Goal: Transaction & Acquisition: Purchase product/service

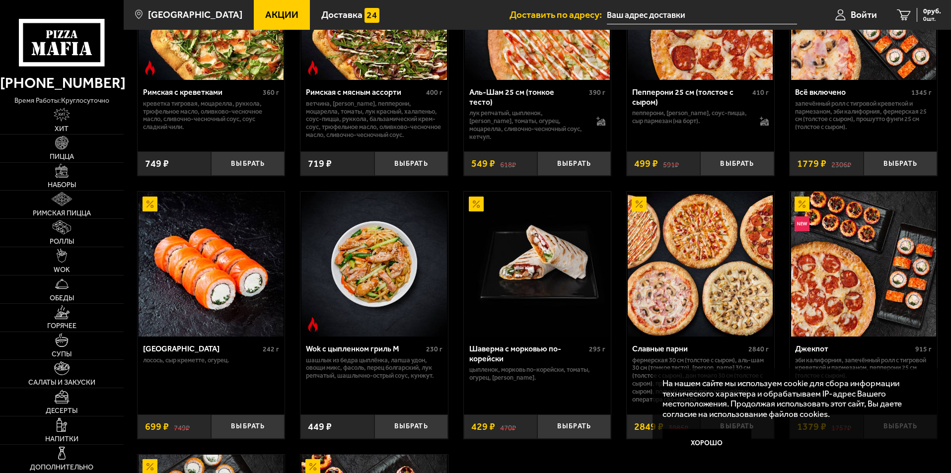
scroll to position [397, 0]
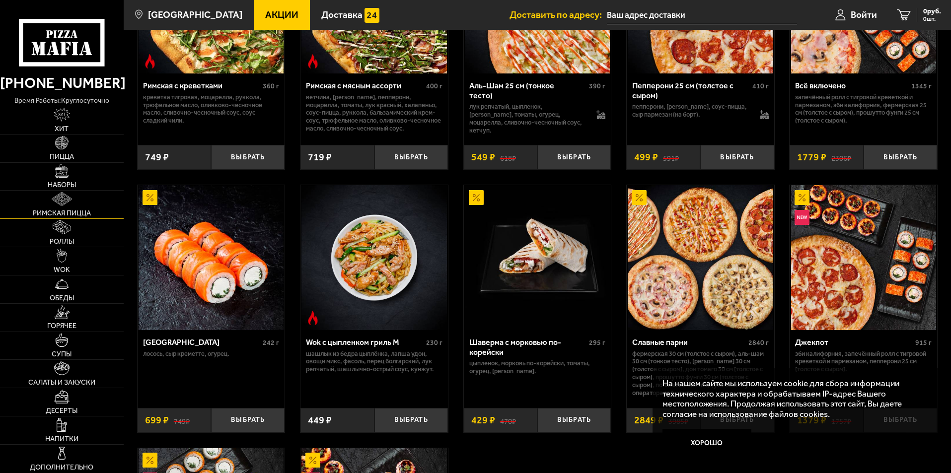
click at [61, 208] on link "Римская пицца" at bounding box center [62, 205] width 124 height 28
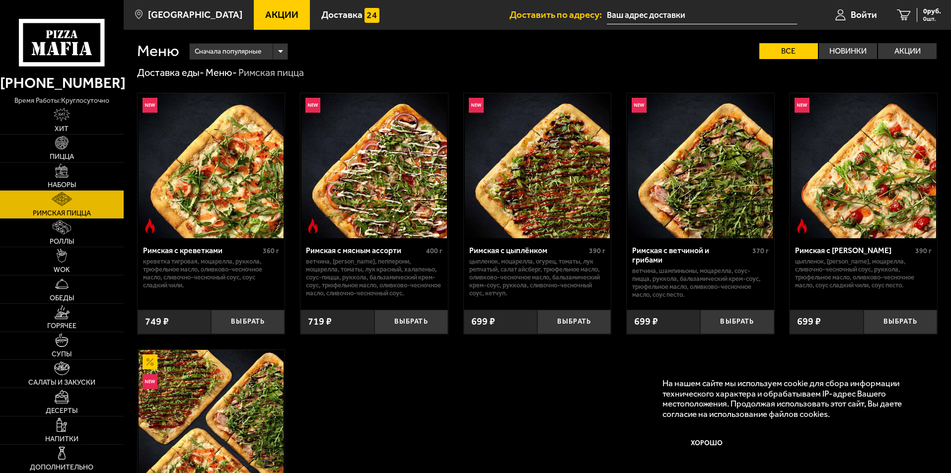
click at [577, 185] on img at bounding box center [537, 165] width 145 height 145
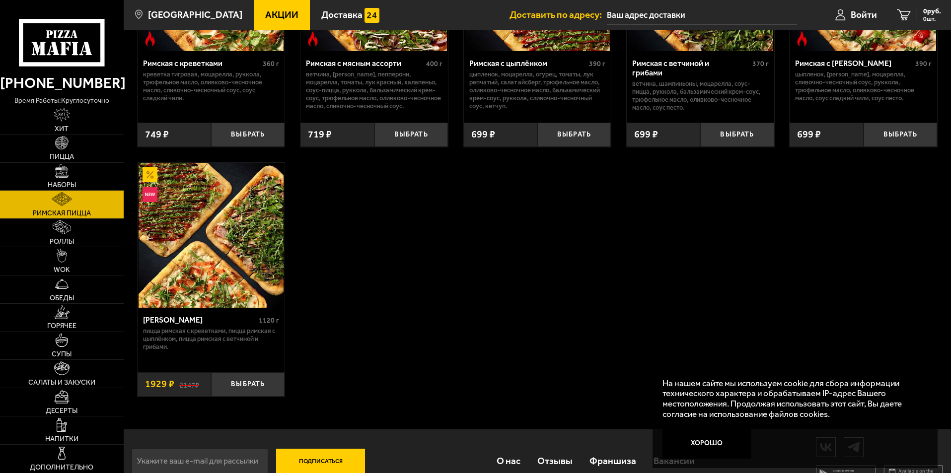
scroll to position [208, 0]
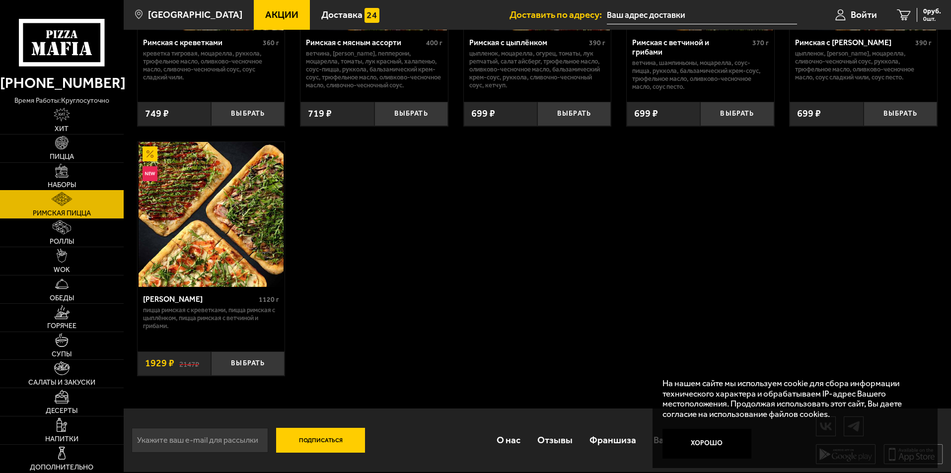
click at [89, 169] on link "Наборы" at bounding box center [62, 177] width 124 height 28
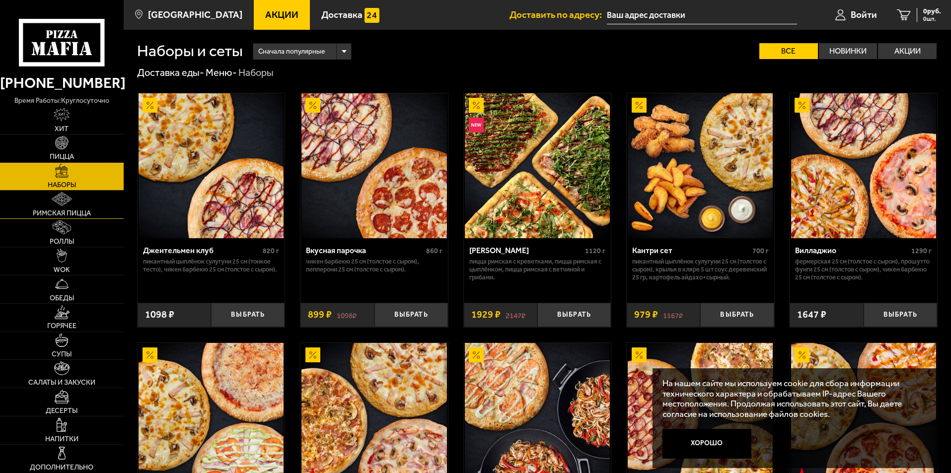
scroll to position [298, 0]
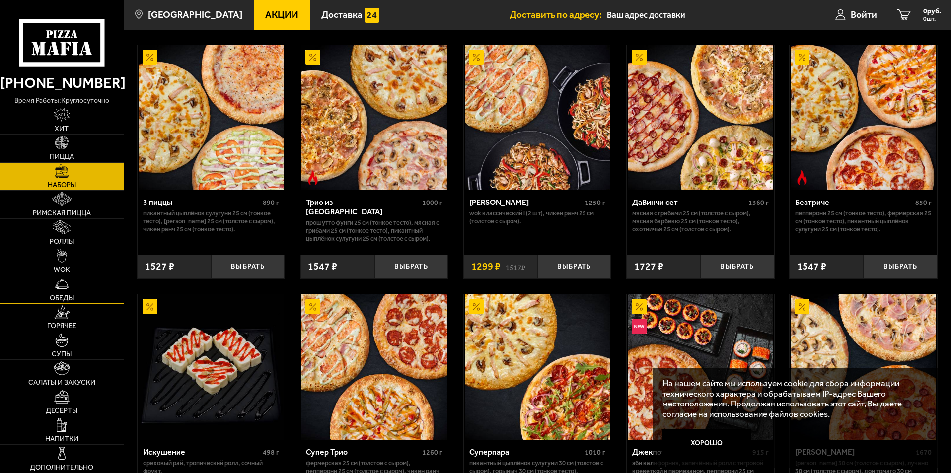
click at [81, 291] on link "Обеды" at bounding box center [62, 290] width 124 height 28
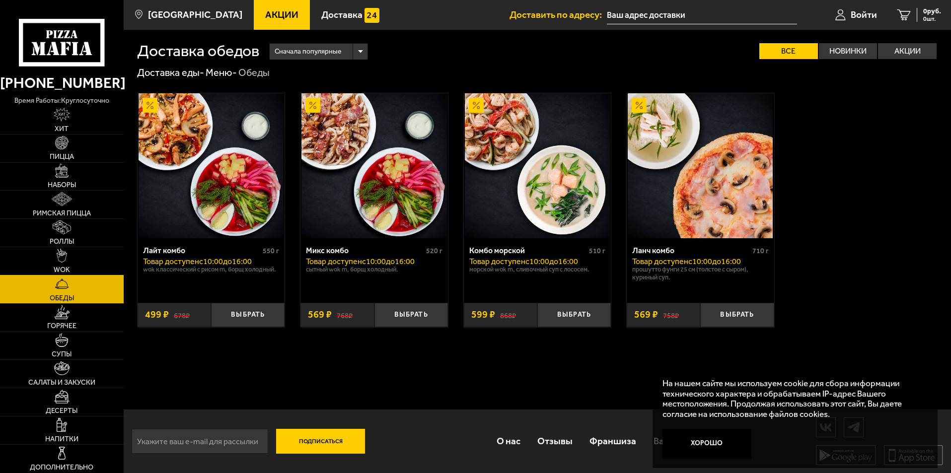
scroll to position [1, 0]
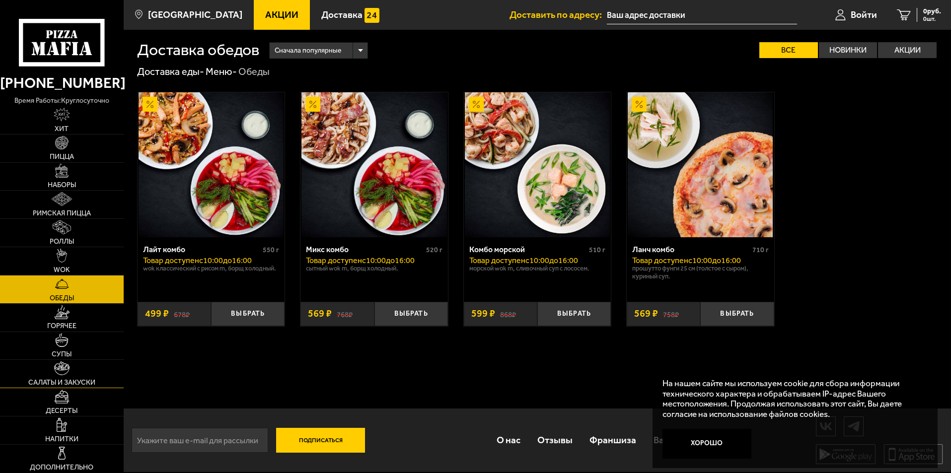
click at [79, 368] on link "Салаты и закуски" at bounding box center [62, 374] width 124 height 28
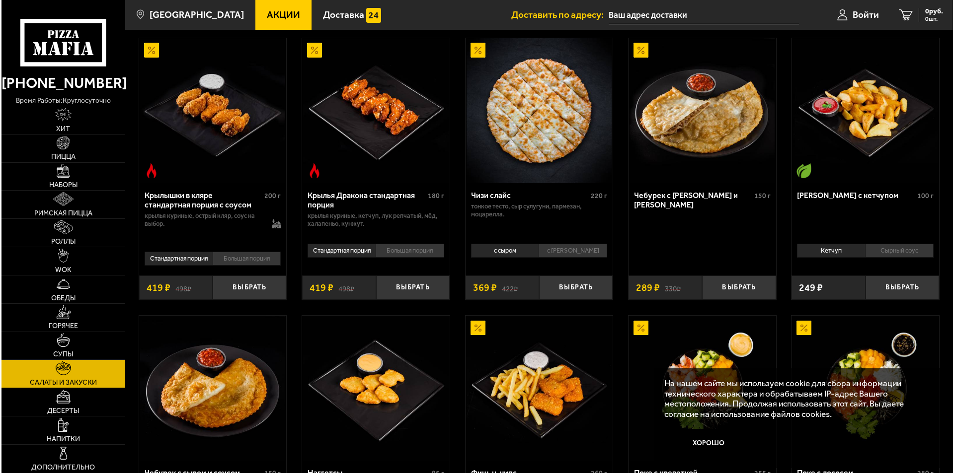
scroll to position [149, 0]
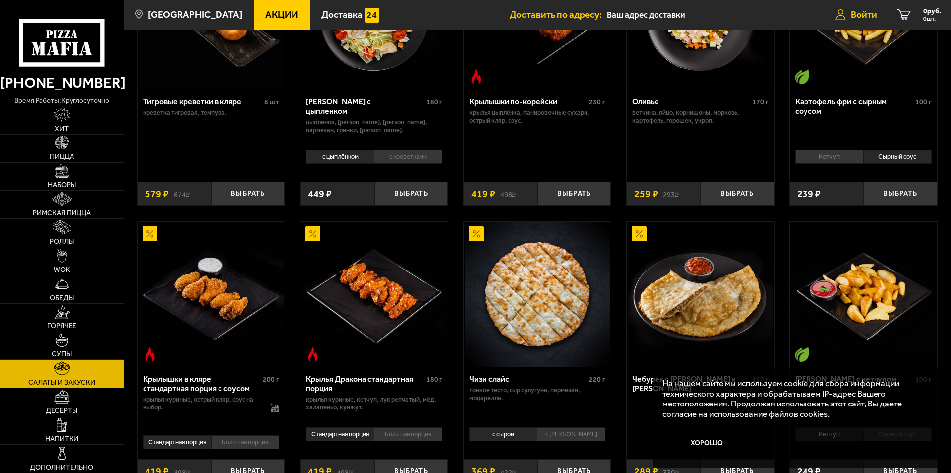
click at [853, 15] on span "Войти" at bounding box center [864, 14] width 26 height 9
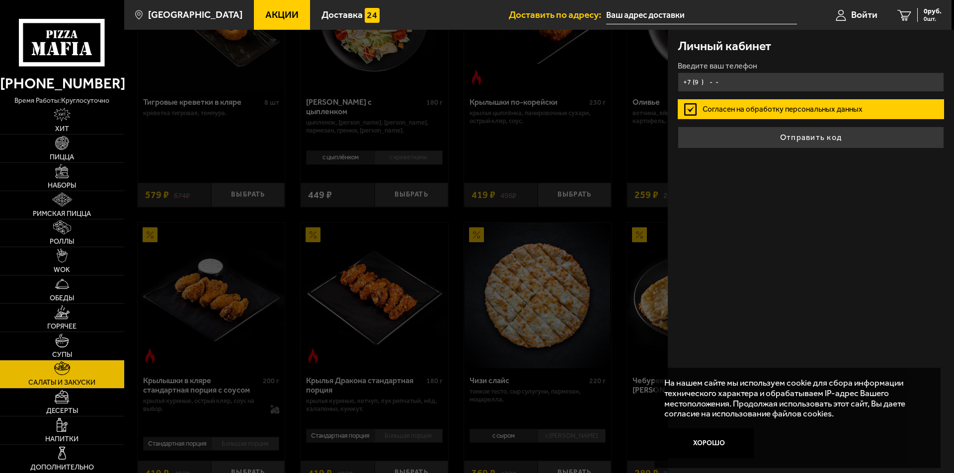
paste input "8"
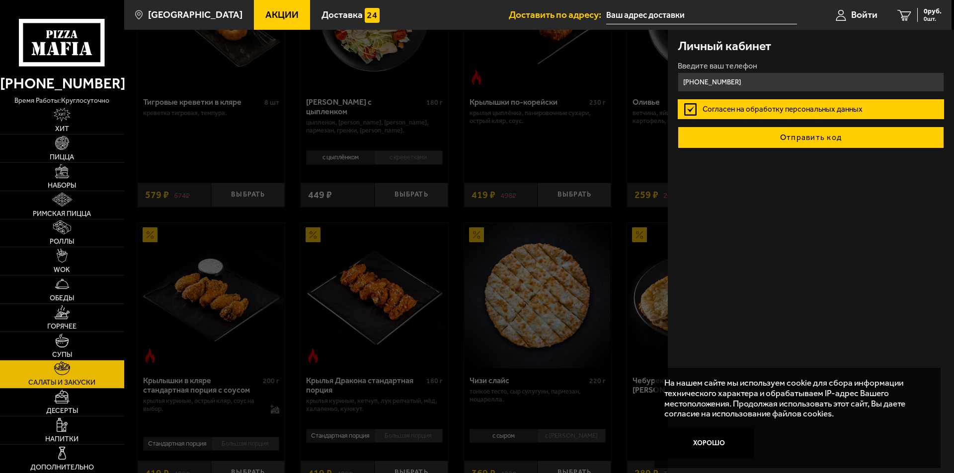
type input "[PHONE_NUMBER]"
click at [806, 135] on button "Отправить код" at bounding box center [811, 138] width 266 height 22
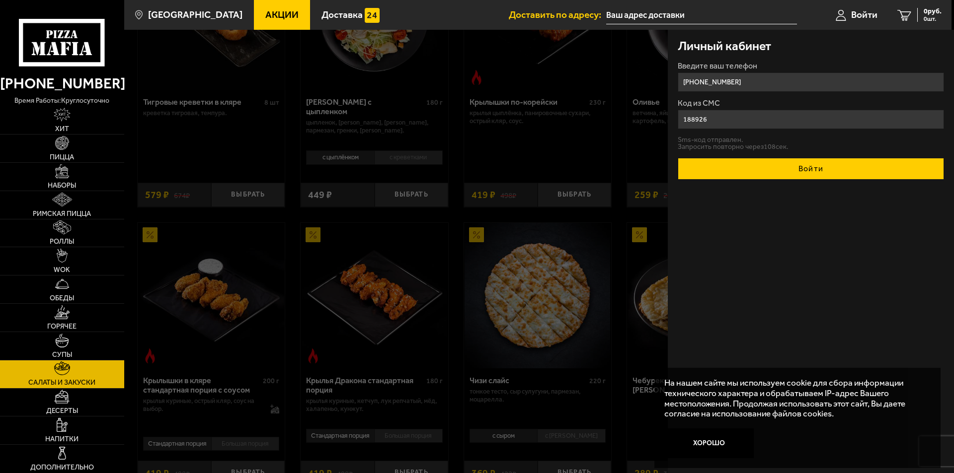
type input "188926"
click at [813, 176] on button "Войти" at bounding box center [811, 169] width 266 height 22
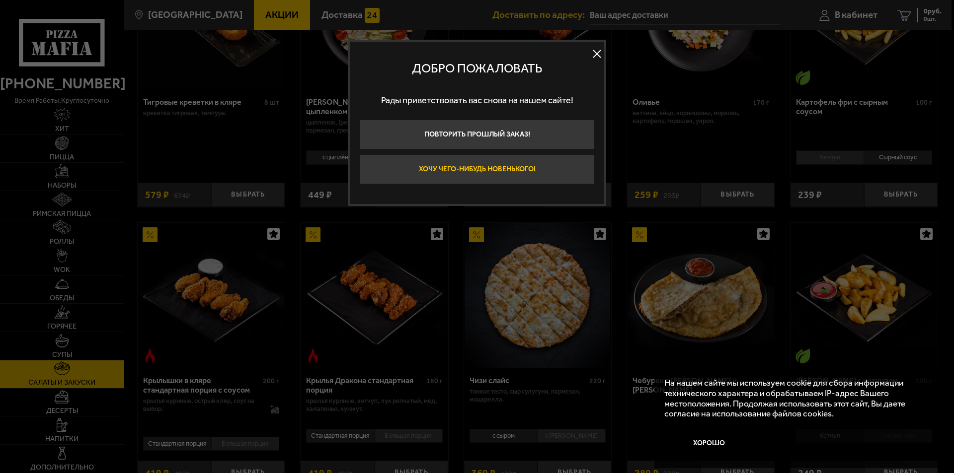
click at [577, 163] on button "Хочу чего-нибудь новенького!" at bounding box center [477, 169] width 234 height 30
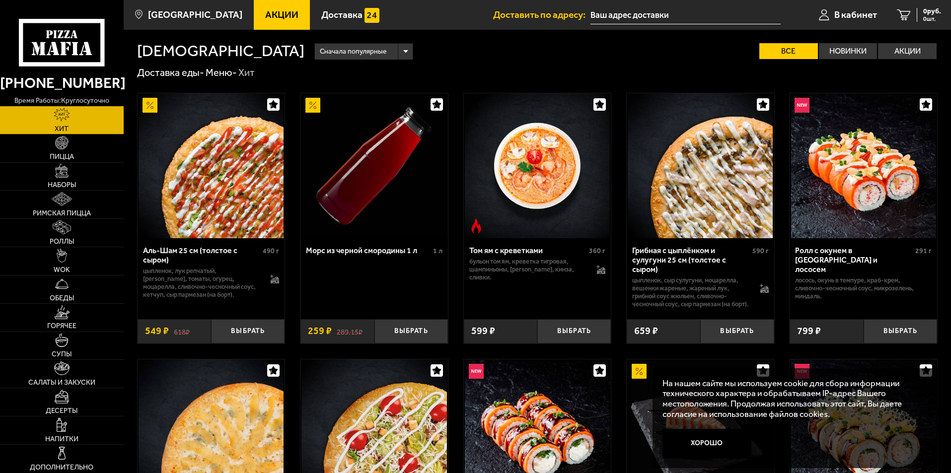
click at [652, 12] on input "text" at bounding box center [686, 15] width 190 height 18
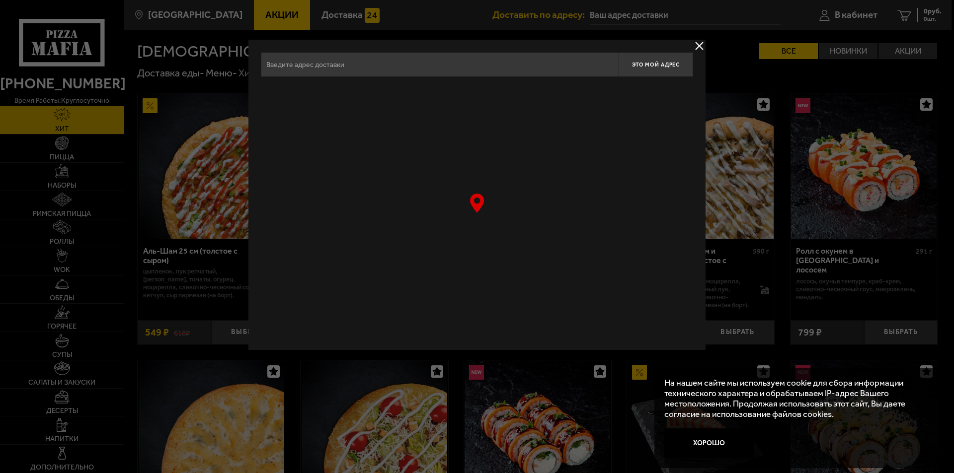
click at [491, 66] on input "text" at bounding box center [440, 64] width 358 height 25
type input "чарушинская 26"
drag, startPoint x: 486, startPoint y: 227, endPoint x: 484, endPoint y: 221, distance: 6.3
click at [485, 224] on div at bounding box center [477, 213] width 432 height 248
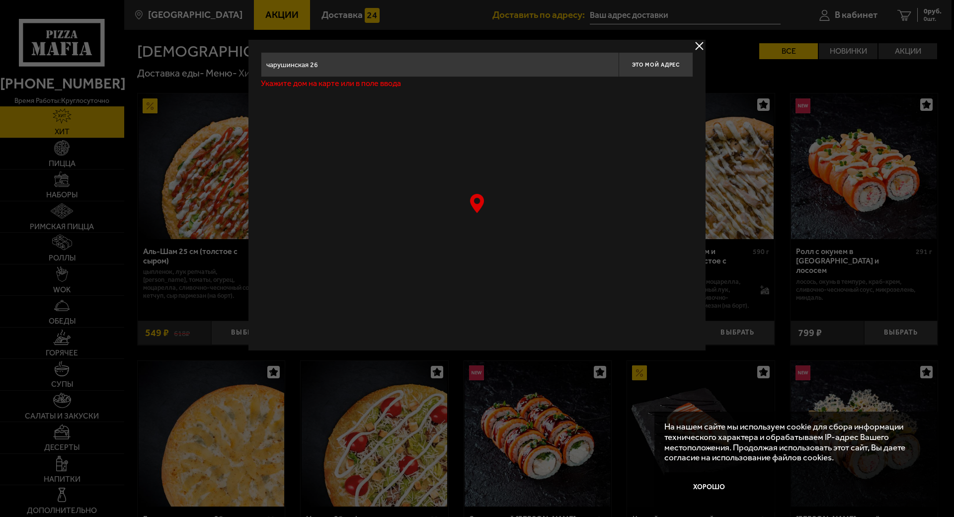
drag, startPoint x: 481, startPoint y: 190, endPoint x: 527, endPoint y: 191, distance: 46.2
click at [549, 191] on div at bounding box center [477, 213] width 432 height 248
click at [698, 46] on button "delivery type" at bounding box center [699, 46] width 12 height 12
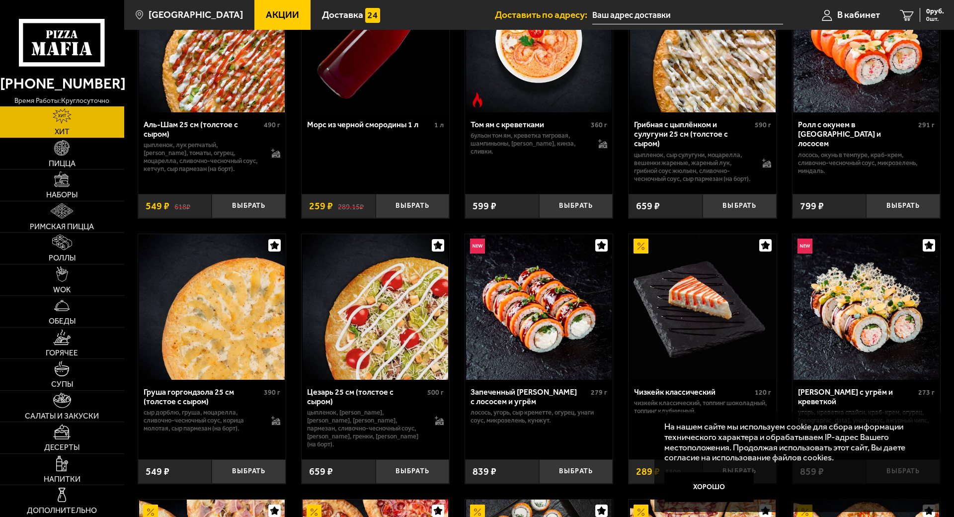
scroll to position [397, 0]
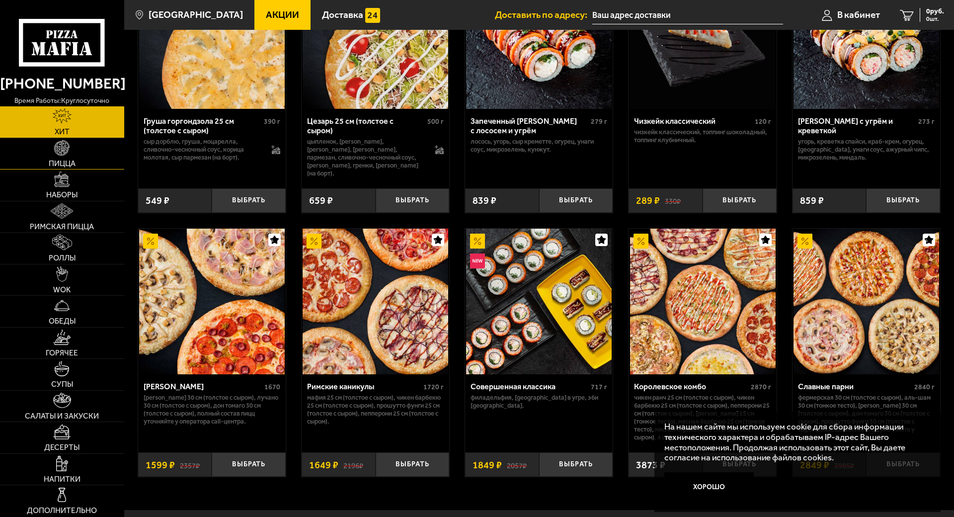
click at [71, 145] on link "Пицца" at bounding box center [62, 153] width 124 height 31
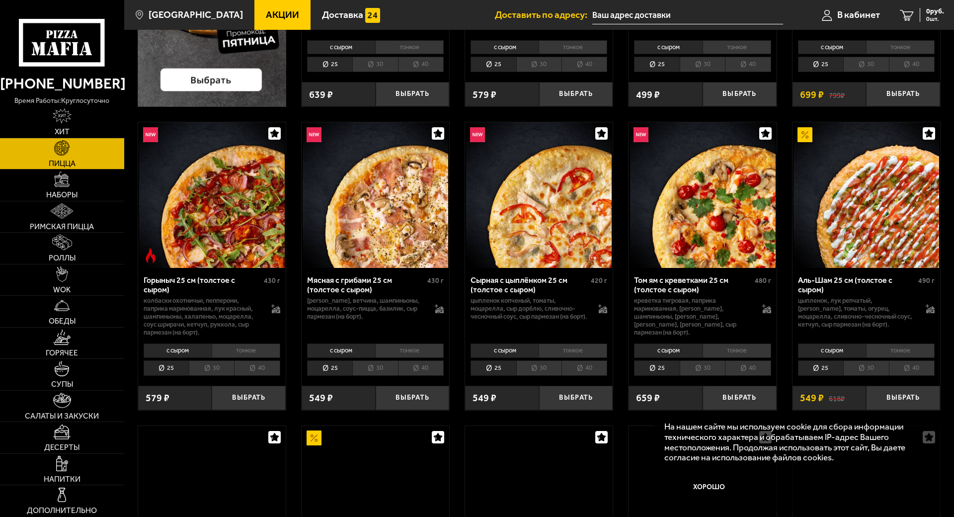
scroll to position [298, 0]
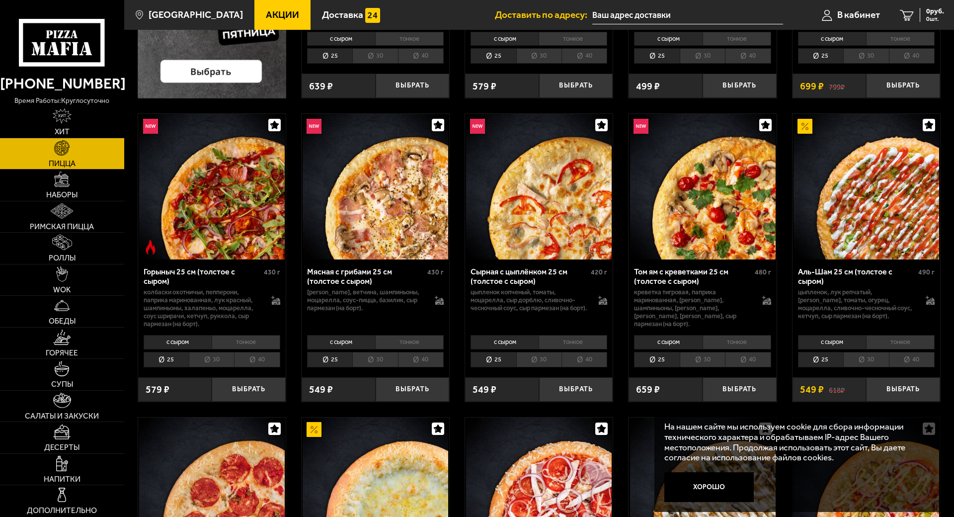
click at [207, 230] on img at bounding box center [212, 187] width 146 height 146
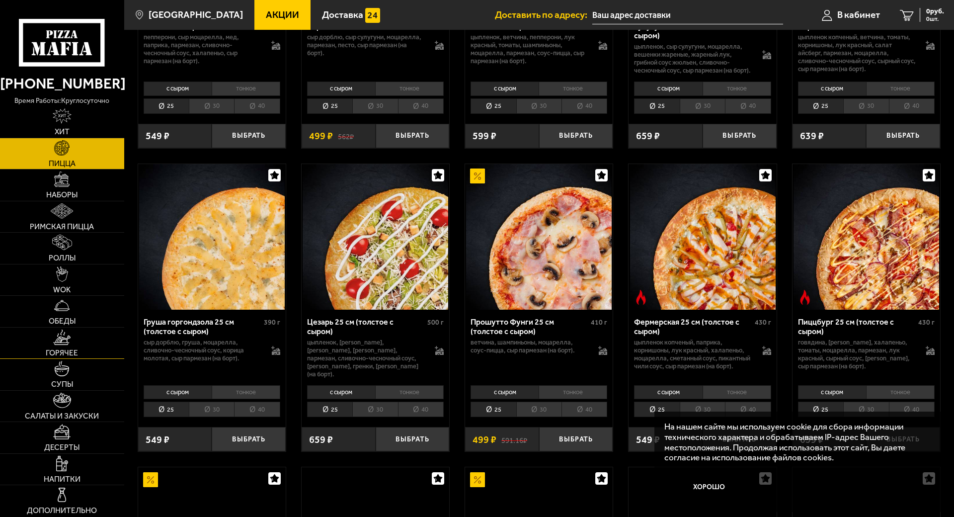
scroll to position [994, 0]
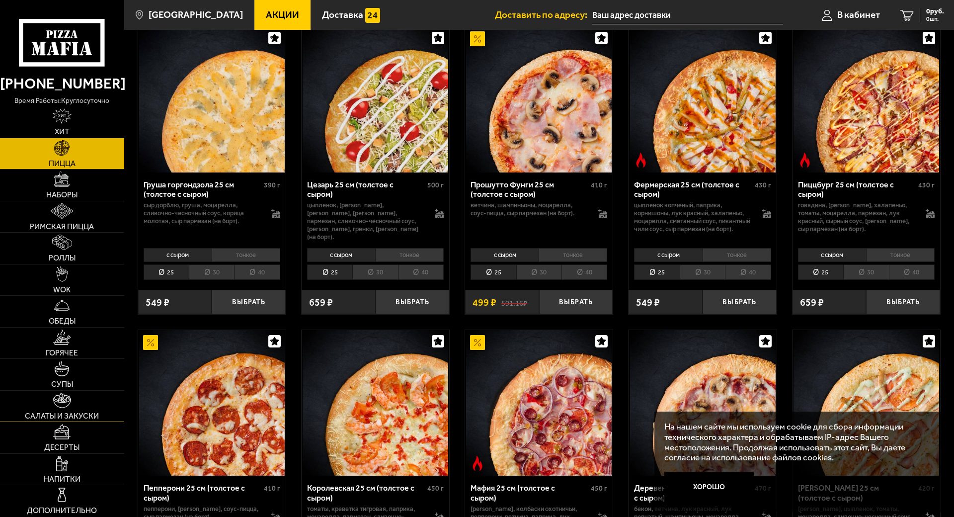
click at [69, 392] on img at bounding box center [62, 399] width 18 height 15
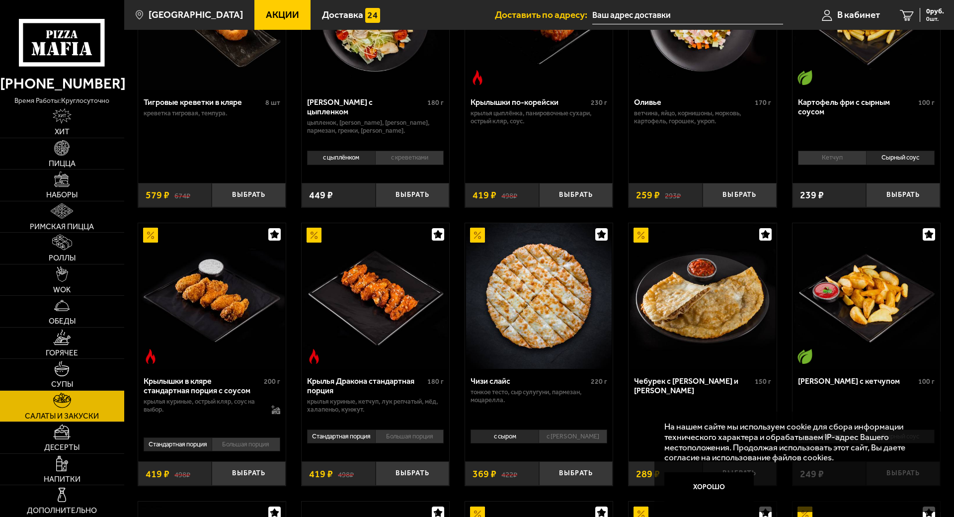
scroll to position [99, 0]
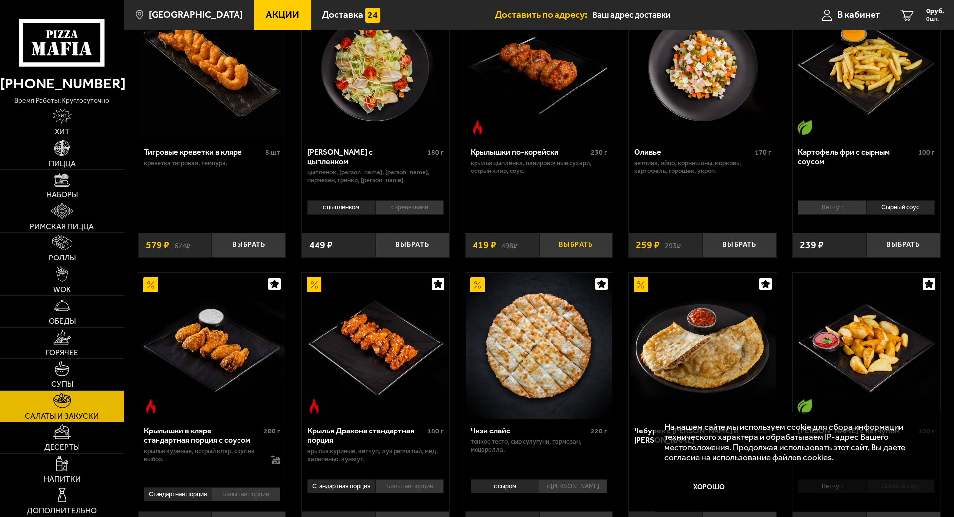
click at [572, 241] on button "Выбрать" at bounding box center [576, 244] width 74 height 24
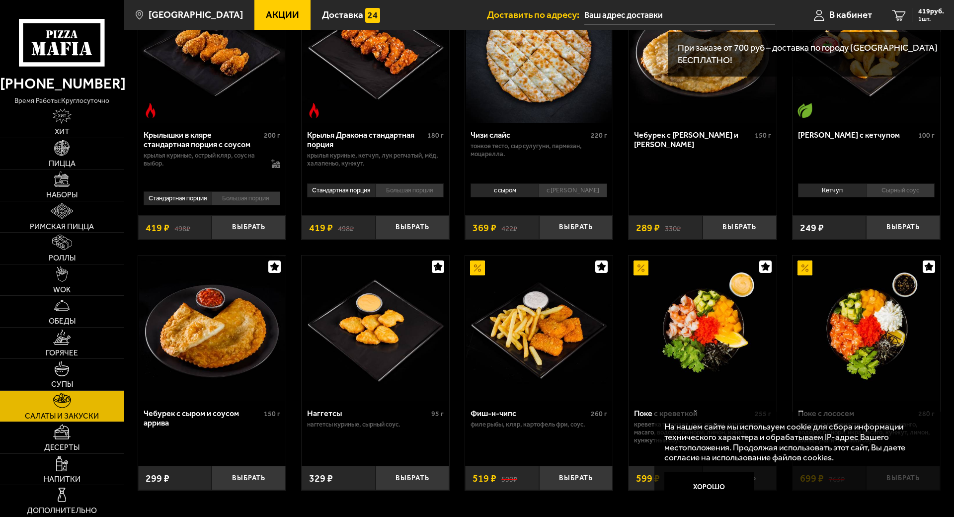
scroll to position [546, 0]
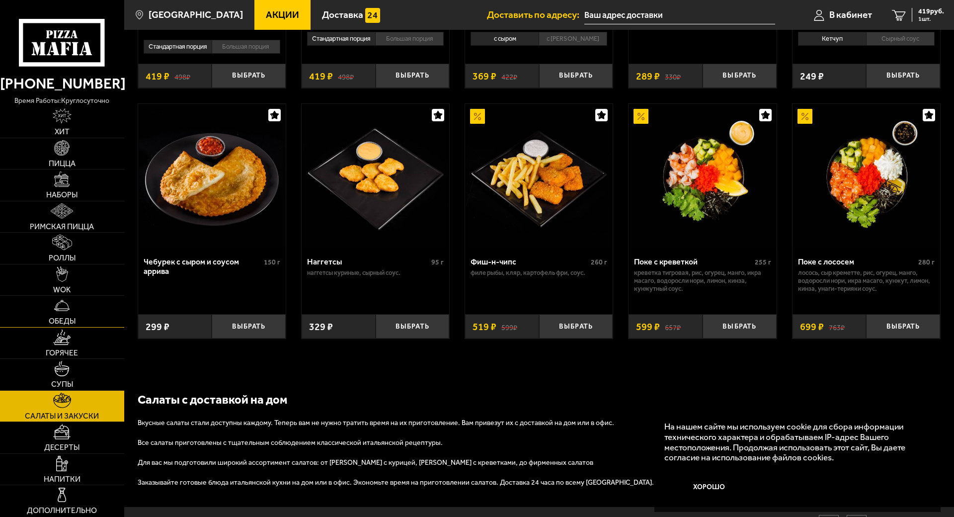
click at [76, 298] on link "Обеды" at bounding box center [62, 311] width 124 height 31
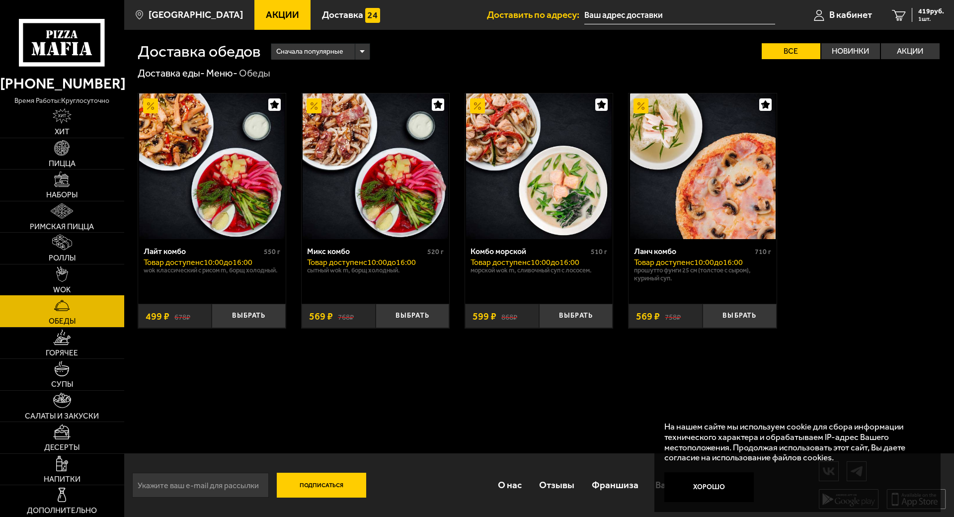
click at [65, 266] on img at bounding box center [62, 273] width 12 height 15
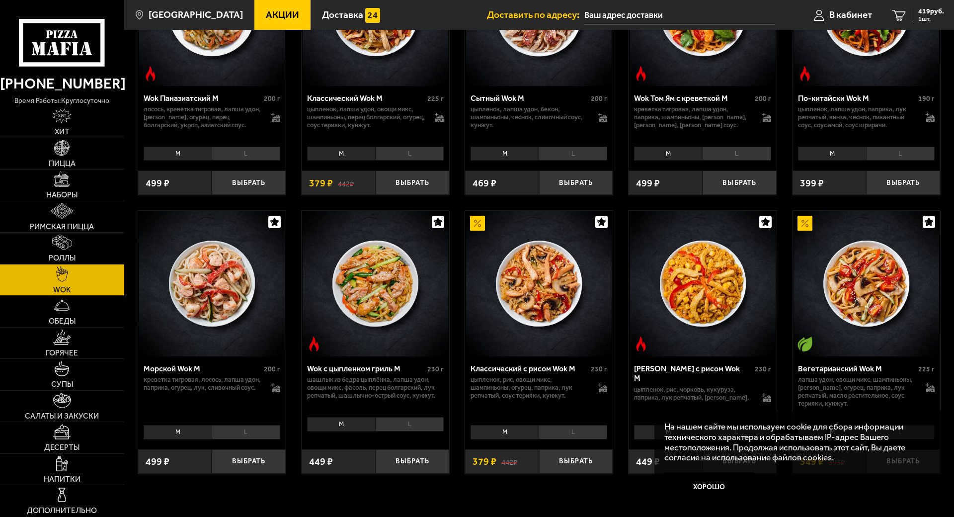
scroll to position [596, 0]
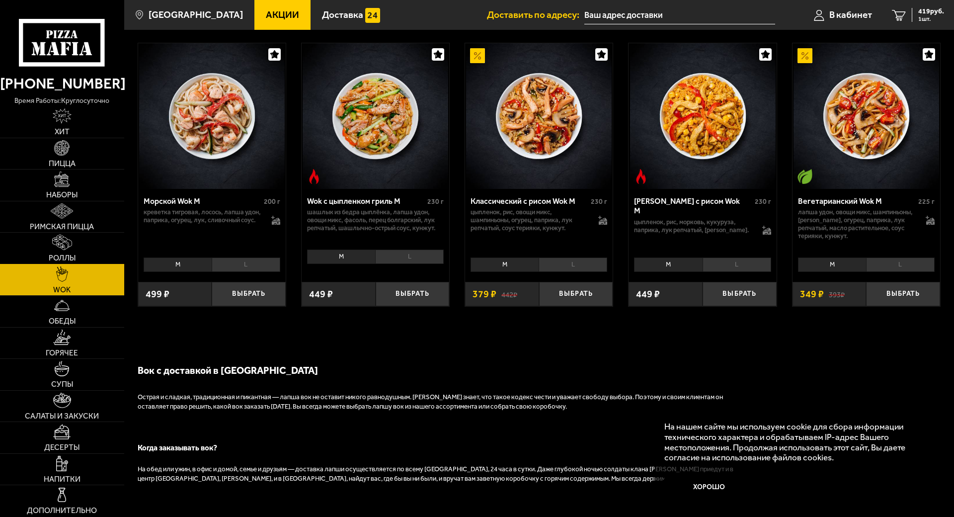
click at [69, 234] on img at bounding box center [62, 241] width 20 height 15
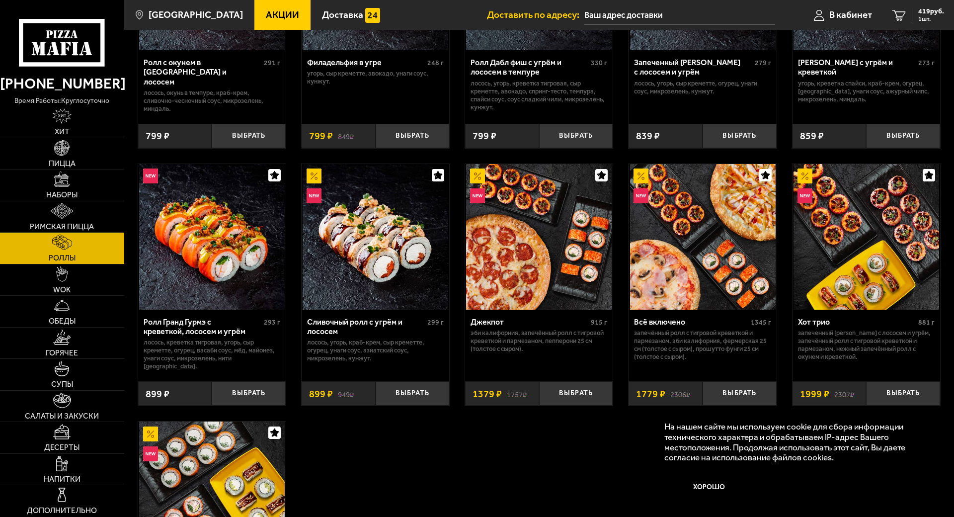
scroll to position [447, 0]
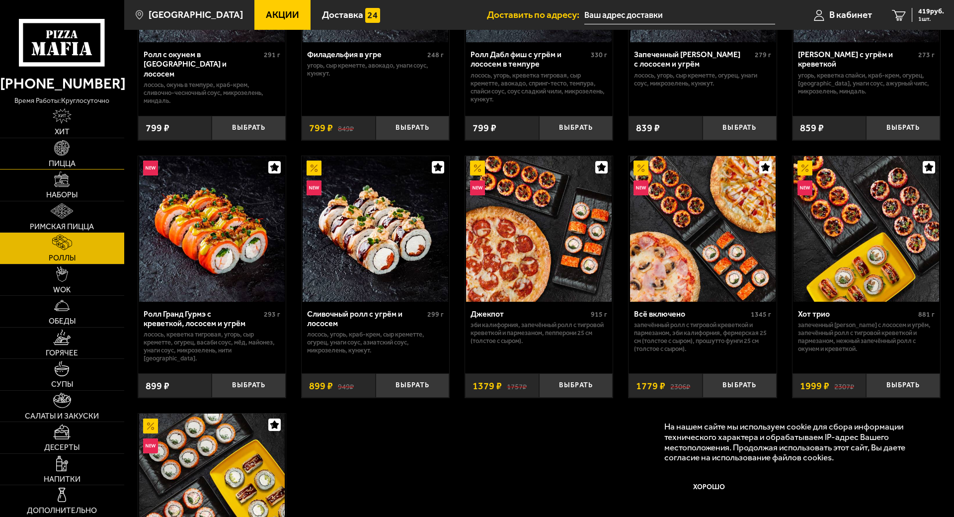
click at [72, 159] on span "Пицца" at bounding box center [62, 163] width 27 height 8
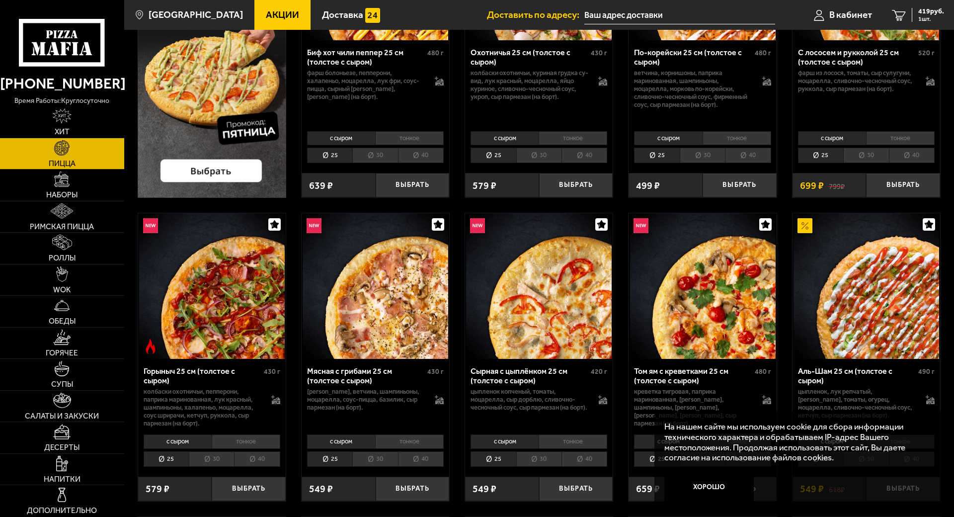
scroll to position [50, 0]
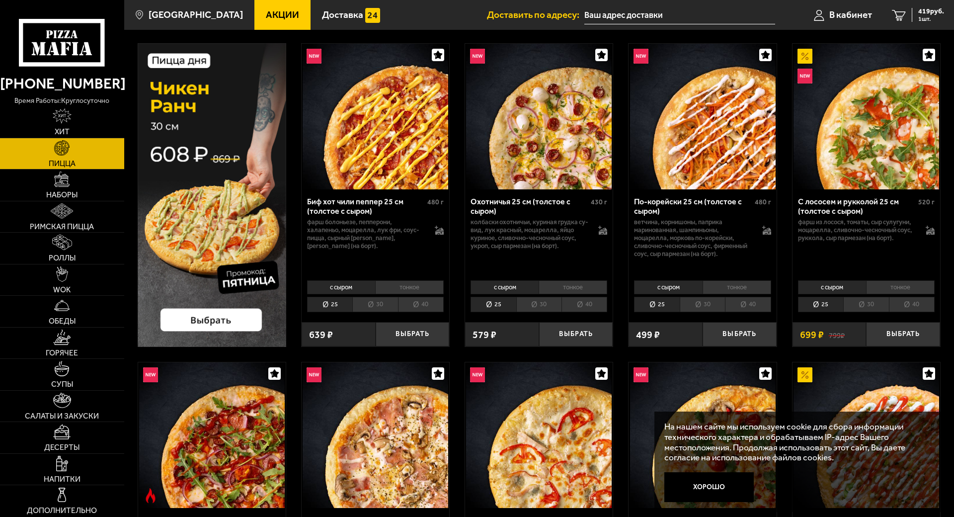
drag, startPoint x: 426, startPoint y: 183, endPoint x: 436, endPoint y: 186, distance: 10.4
drag, startPoint x: 436, startPoint y: 186, endPoint x: 583, endPoint y: 181, distance: 146.6
drag, startPoint x: 583, startPoint y: 181, endPoint x: 919, endPoint y: 16, distance: 374.6
click at [919, 16] on span "1 шт." at bounding box center [931, 19] width 26 height 6
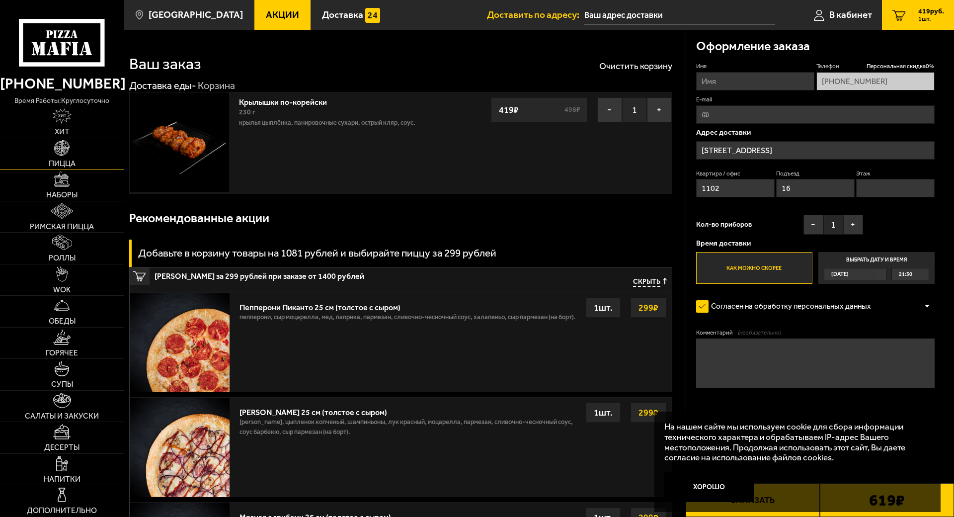
click at [90, 151] on link "Пицца" at bounding box center [62, 153] width 124 height 31
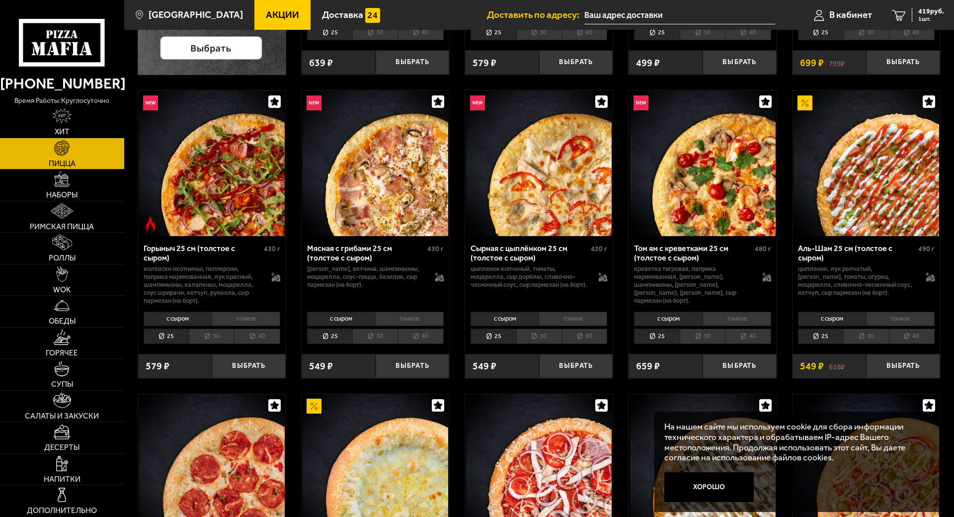
scroll to position [348, 0]
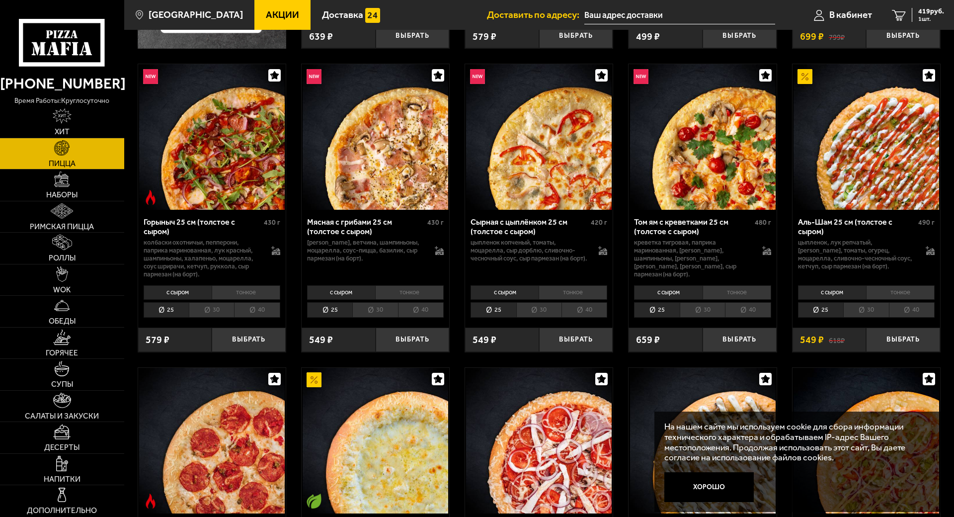
click at [740, 306] on li "40" at bounding box center [748, 309] width 46 height 15
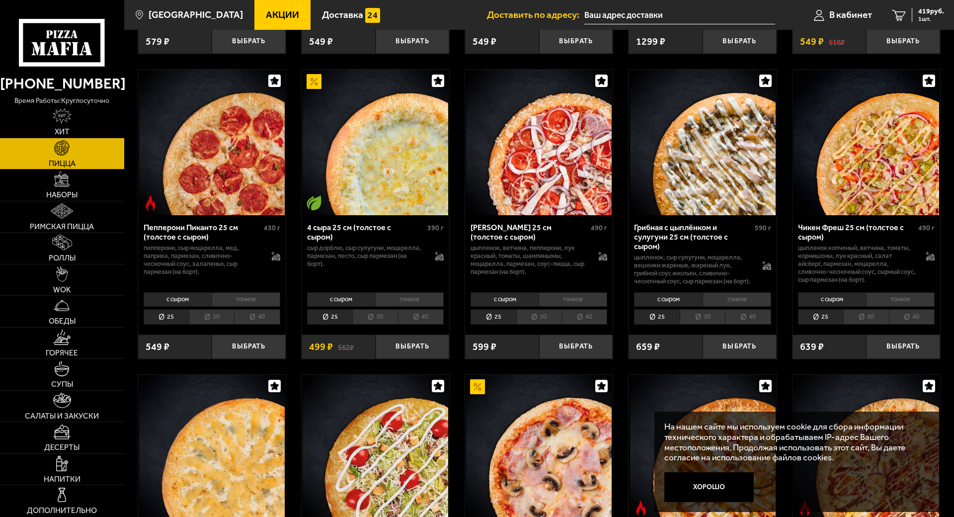
scroll to position [795, 0]
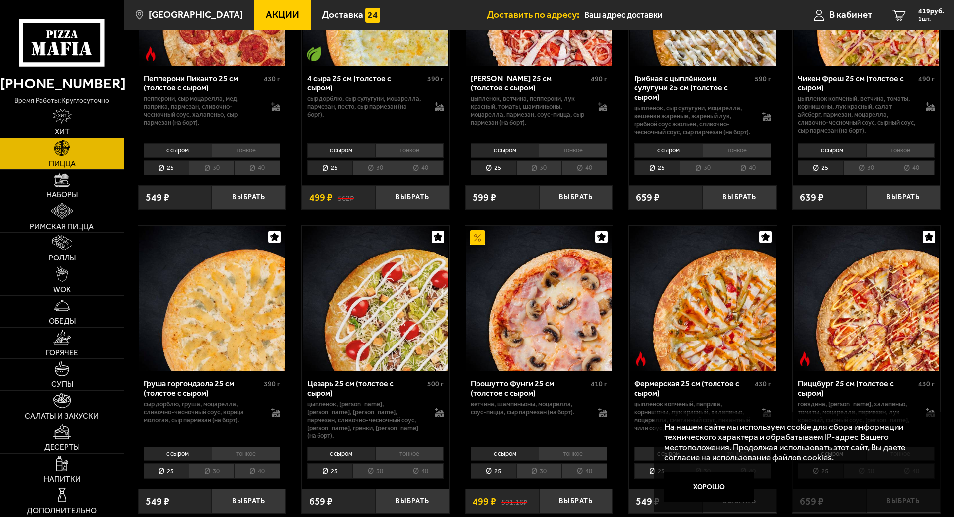
click at [902, 172] on li "40" at bounding box center [912, 167] width 46 height 15
click at [899, 157] on li "тонкое" at bounding box center [900, 150] width 69 height 14
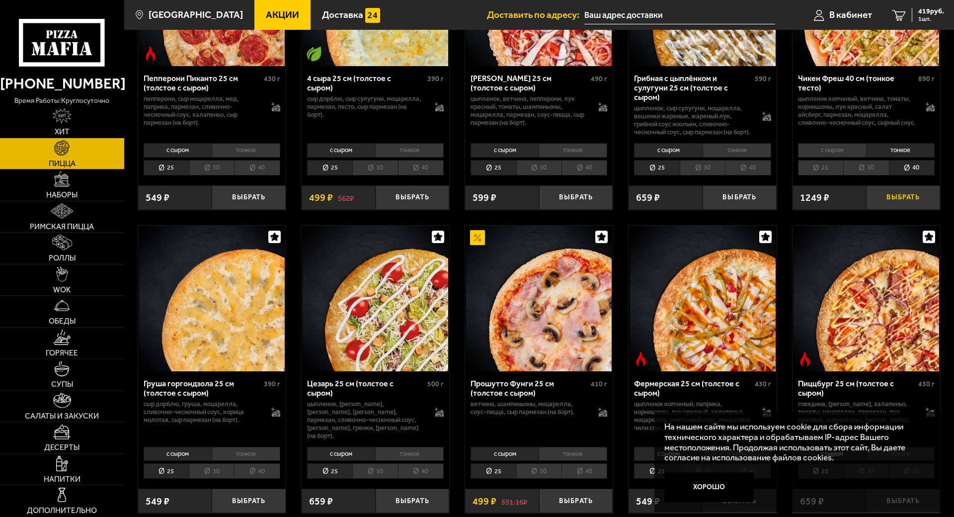
click at [890, 210] on button "Выбрать" at bounding box center [903, 197] width 74 height 24
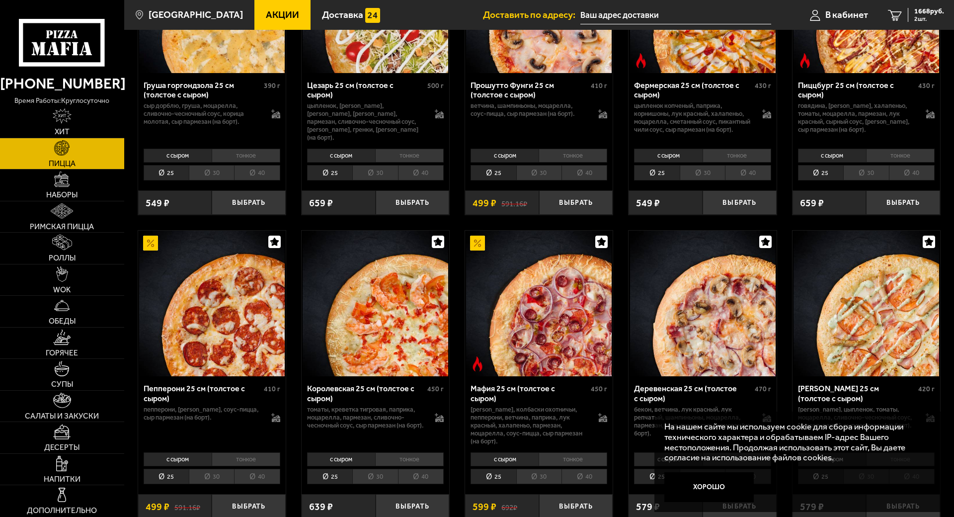
scroll to position [894, 0]
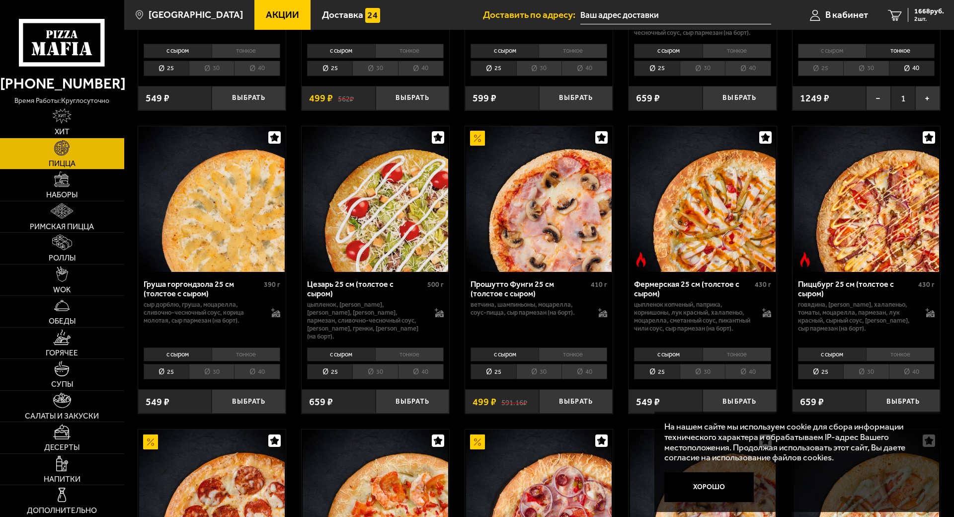
click at [657, 13] on input "text" at bounding box center [675, 15] width 191 height 18
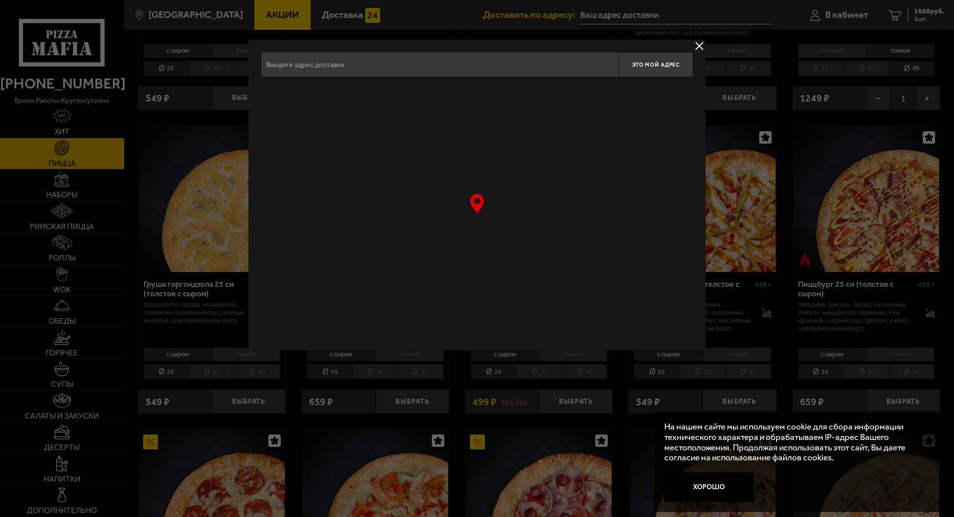
click at [693, 44] on button "delivery type" at bounding box center [699, 46] width 12 height 12
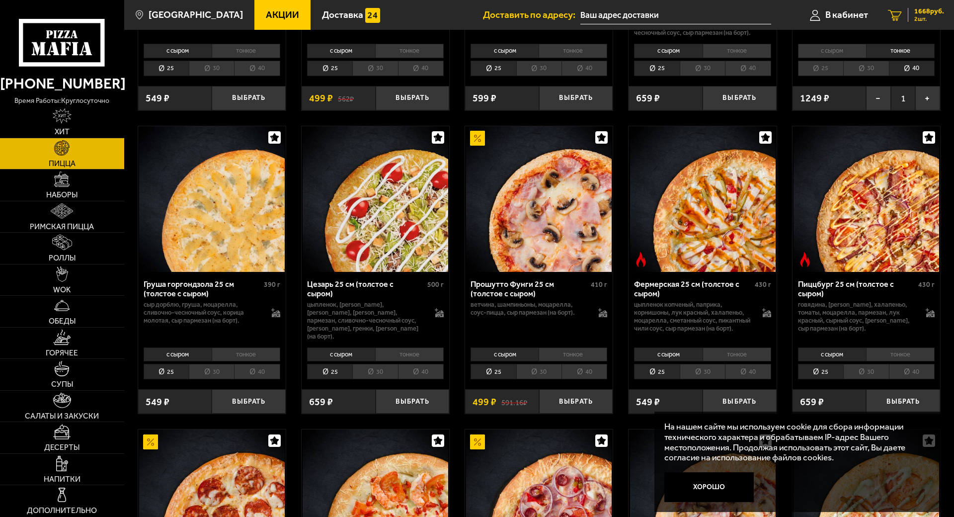
click at [914, 10] on span "1668 руб." at bounding box center [929, 11] width 30 height 7
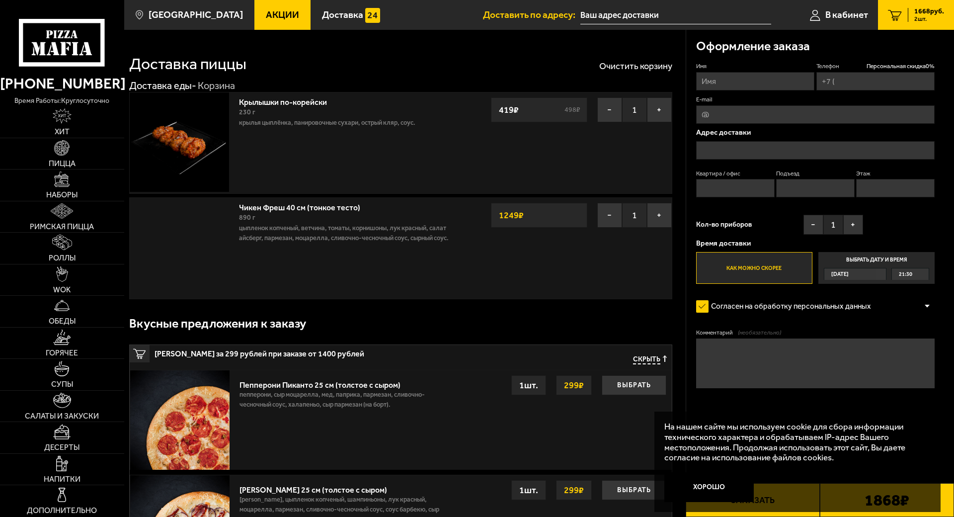
type input "[PHONE_NUMBER]"
type input "[STREET_ADDRESS]"
type input "1102"
type input "16"
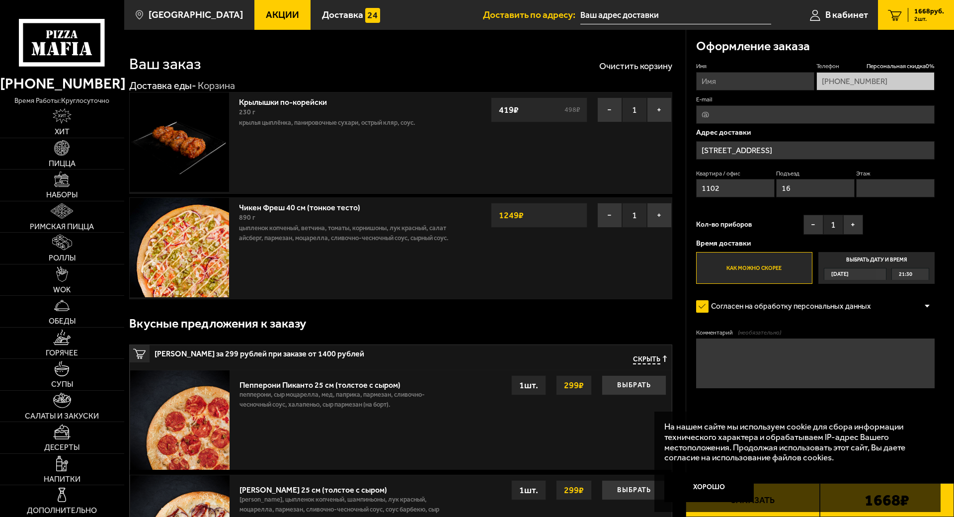
click at [809, 150] on input "[STREET_ADDRESS]" at bounding box center [815, 150] width 238 height 18
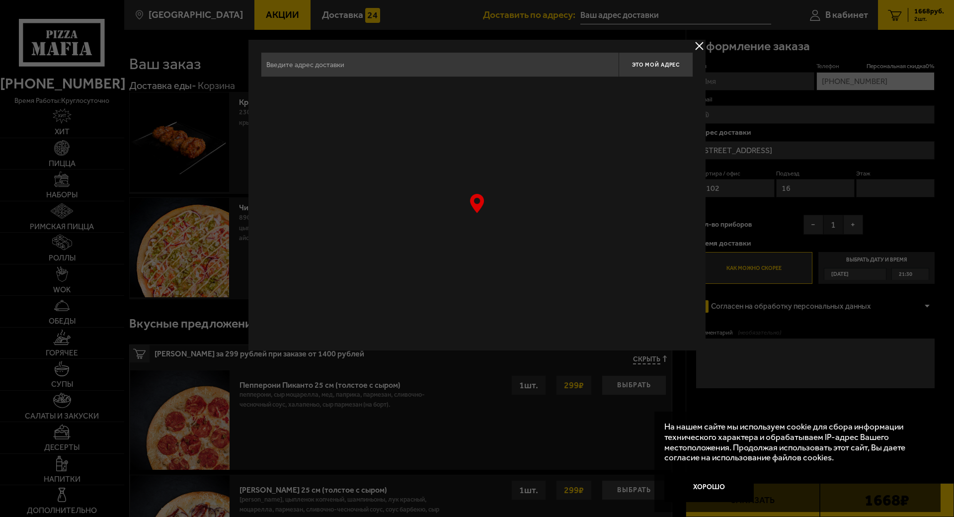
click at [456, 187] on div at bounding box center [477, 213] width 432 height 248
click at [497, 154] on div at bounding box center [477, 213] width 432 height 248
click at [344, 61] on input "text" at bounding box center [440, 64] width 358 height 25
click at [699, 46] on button "delivery type" at bounding box center [699, 46] width 12 height 12
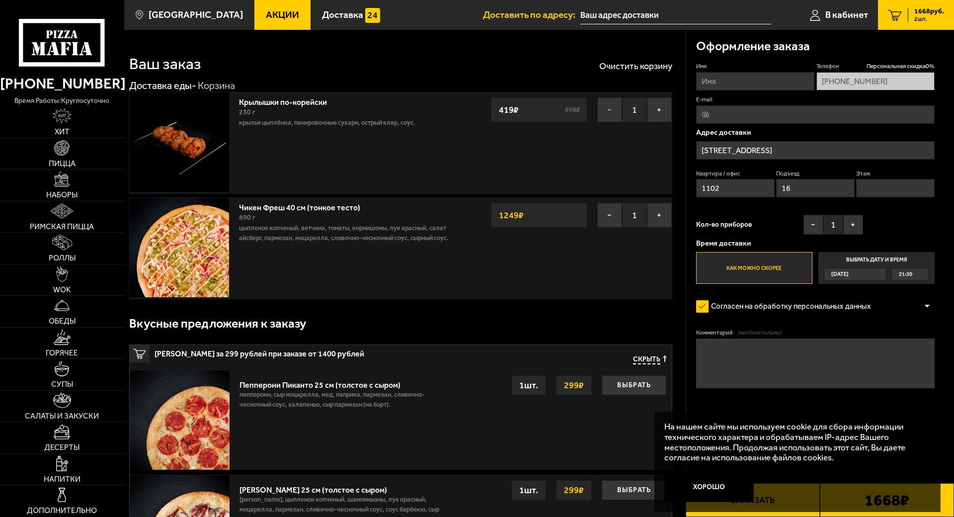
click at [606, 108] on button "−" at bounding box center [609, 109] width 25 height 25
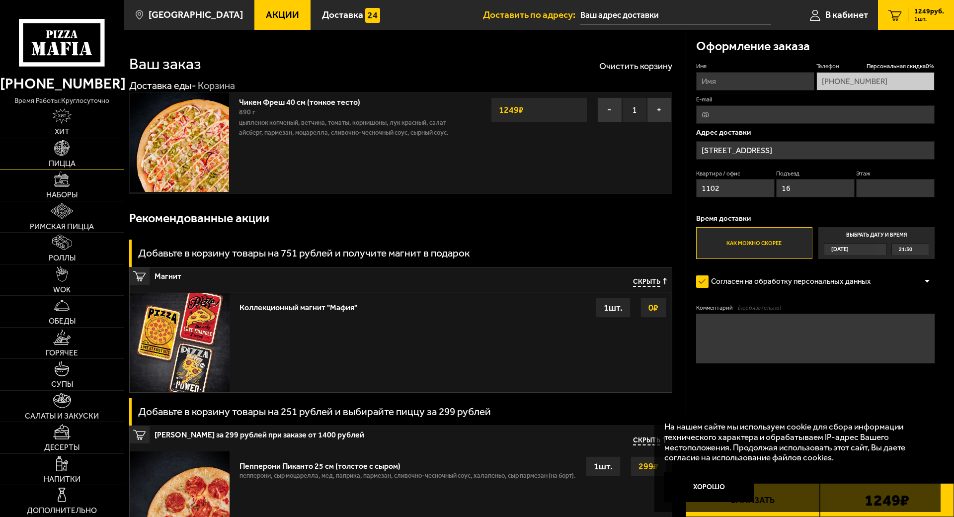
click at [61, 151] on link "Пицца" at bounding box center [62, 153] width 124 height 31
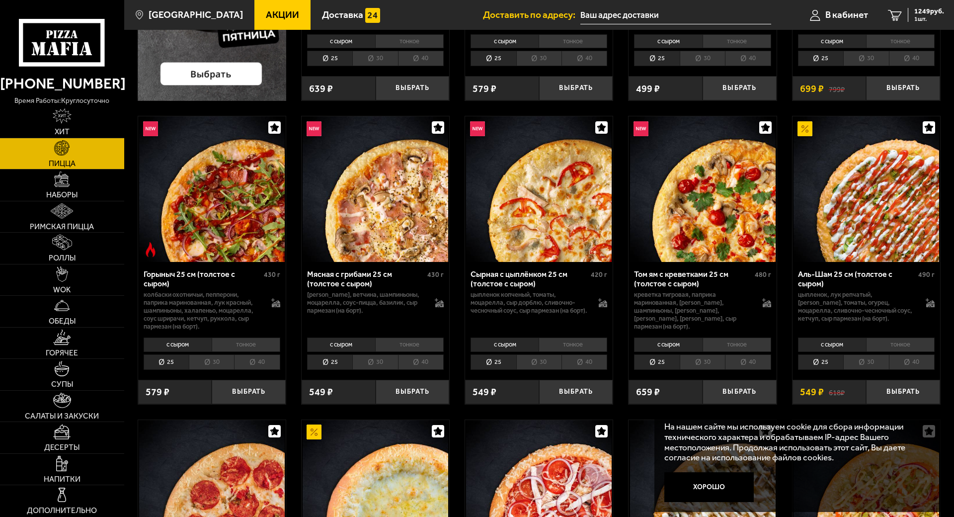
scroll to position [199, 0]
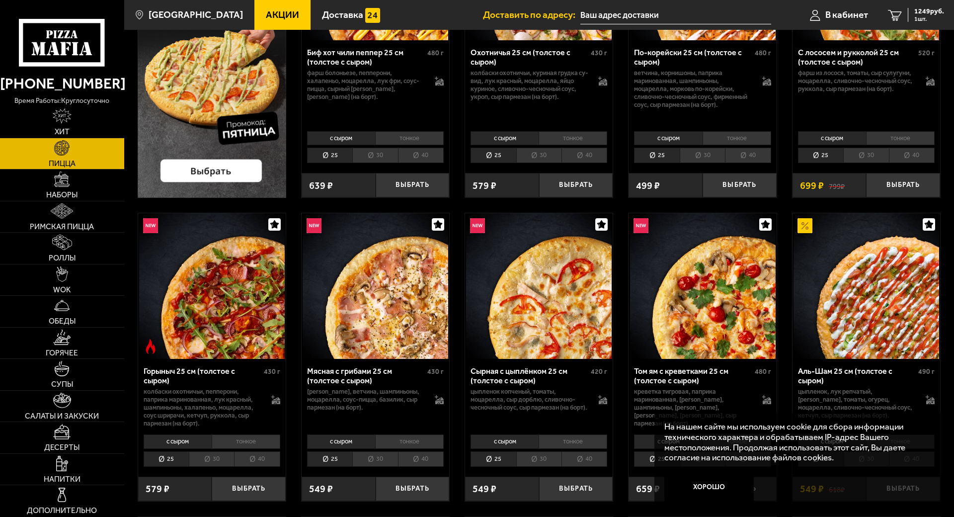
click at [239, 278] on img at bounding box center [212, 286] width 146 height 146
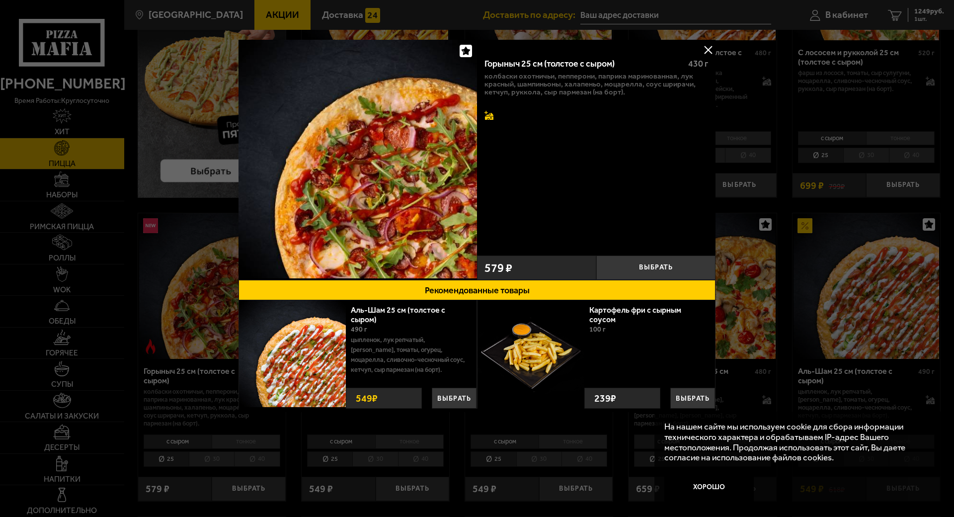
click at [485, 114] on icon at bounding box center [488, 115] width 9 height 9
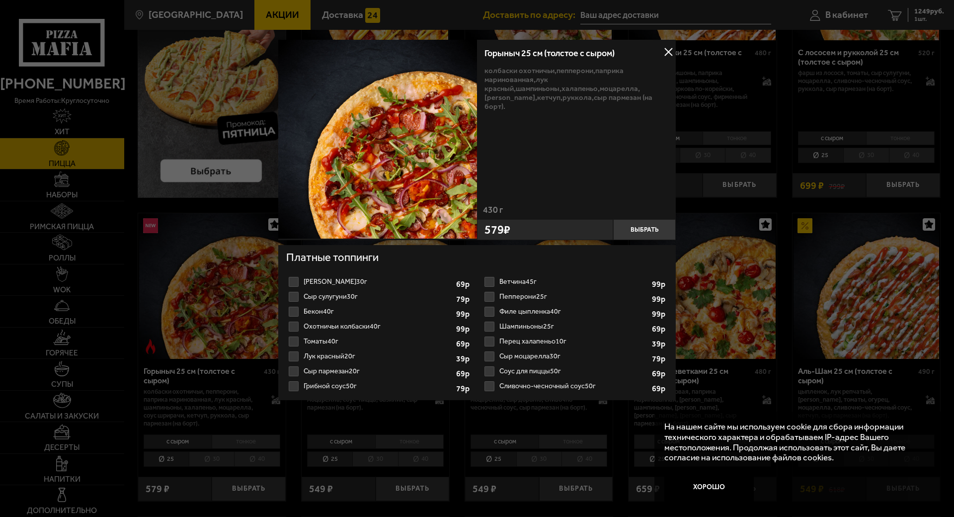
click at [336, 356] on label "Лук красный 20г 1" at bounding box center [379, 356] width 186 height 15
click at [0, 0] on input "Лук красный 20г 1" at bounding box center [0, 0] width 0 height 0
click at [297, 338] on label "Томаты 40г 1" at bounding box center [379, 341] width 186 height 15
click at [294, 340] on label "Томаты 40г 1" at bounding box center [379, 341] width 186 height 15
click at [328, 340] on label "Томаты 40г 1" at bounding box center [379, 341] width 186 height 15
